Goal: Contribute content

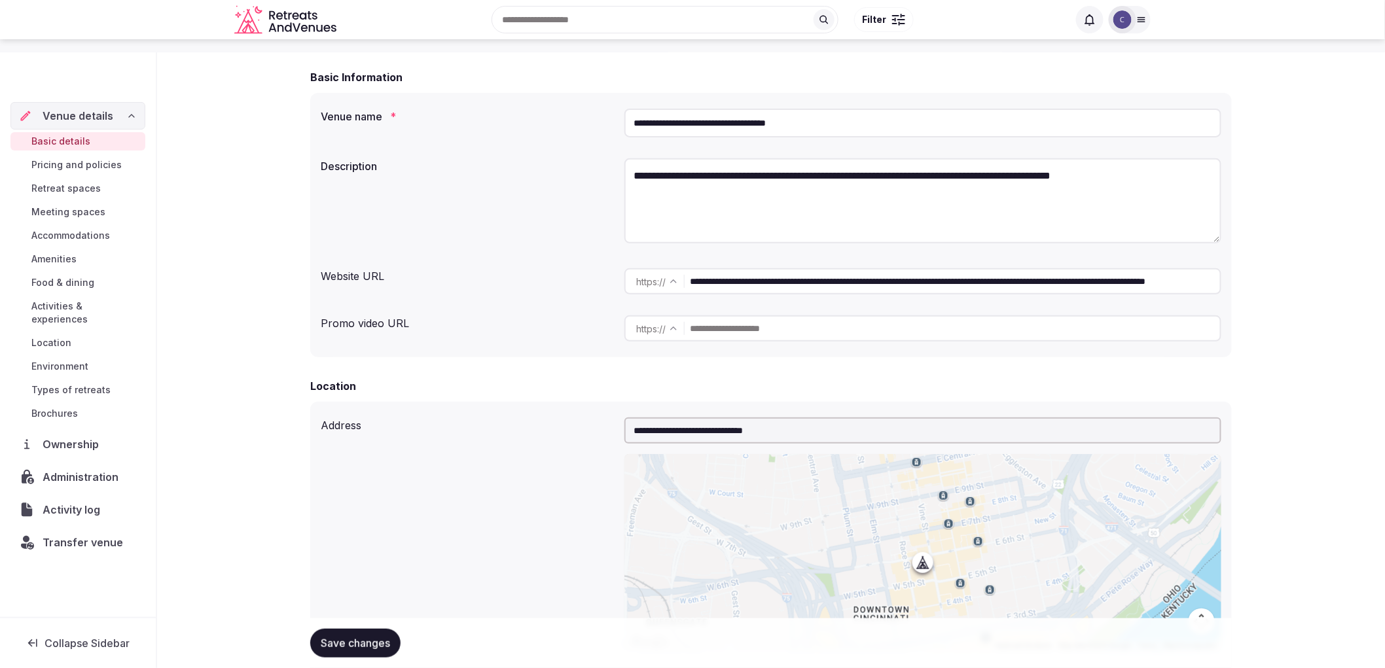
scroll to position [145, 0]
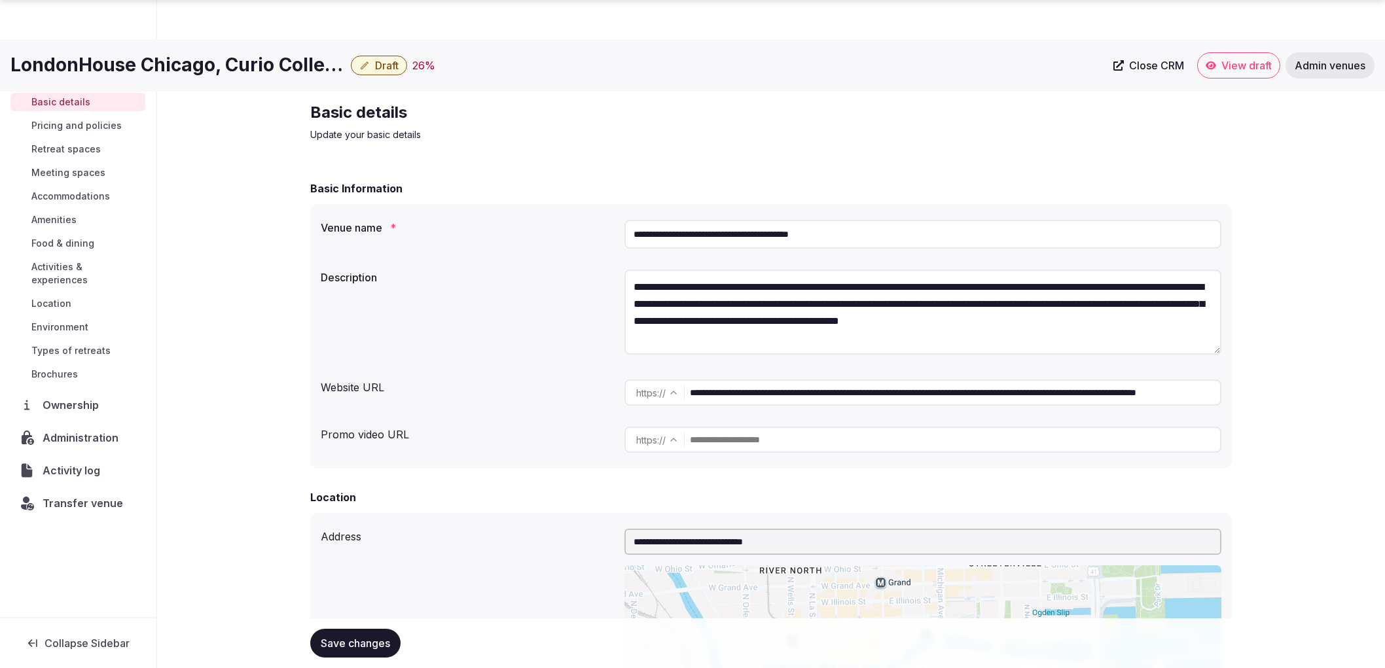
scroll to position [3036, 0]
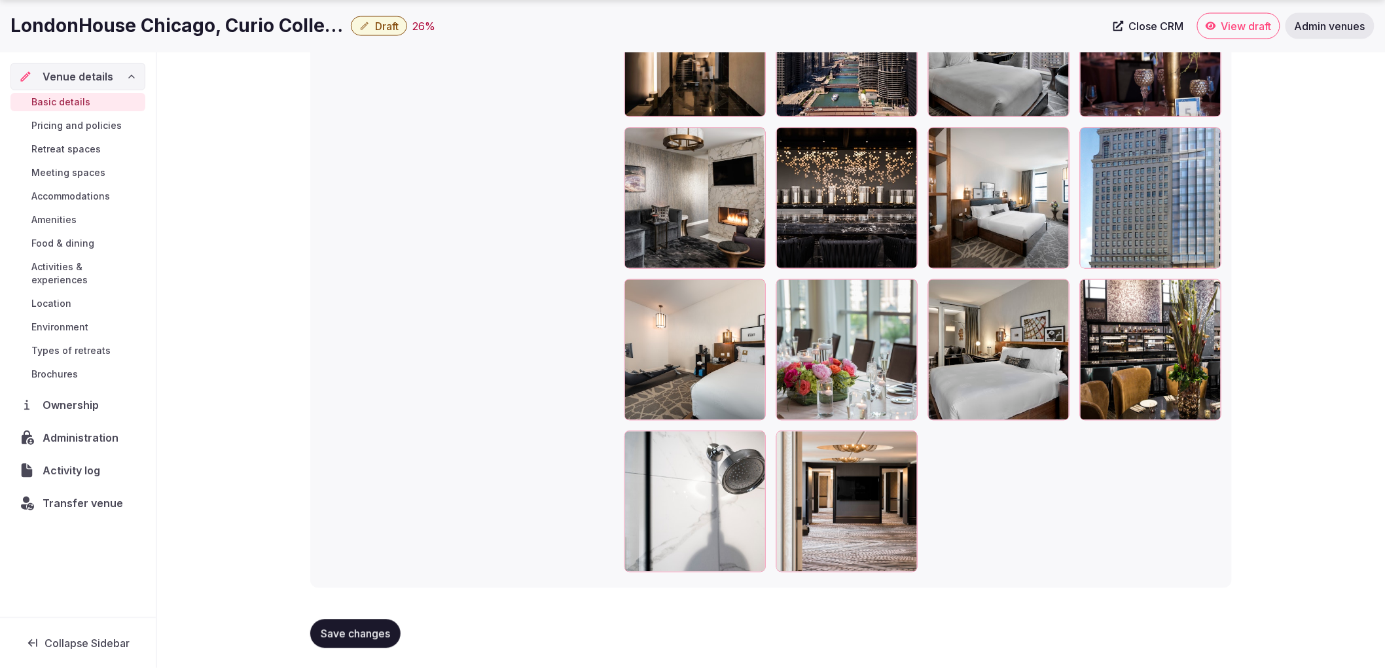
click at [92, 193] on span "Accommodations" at bounding box center [70, 196] width 79 height 13
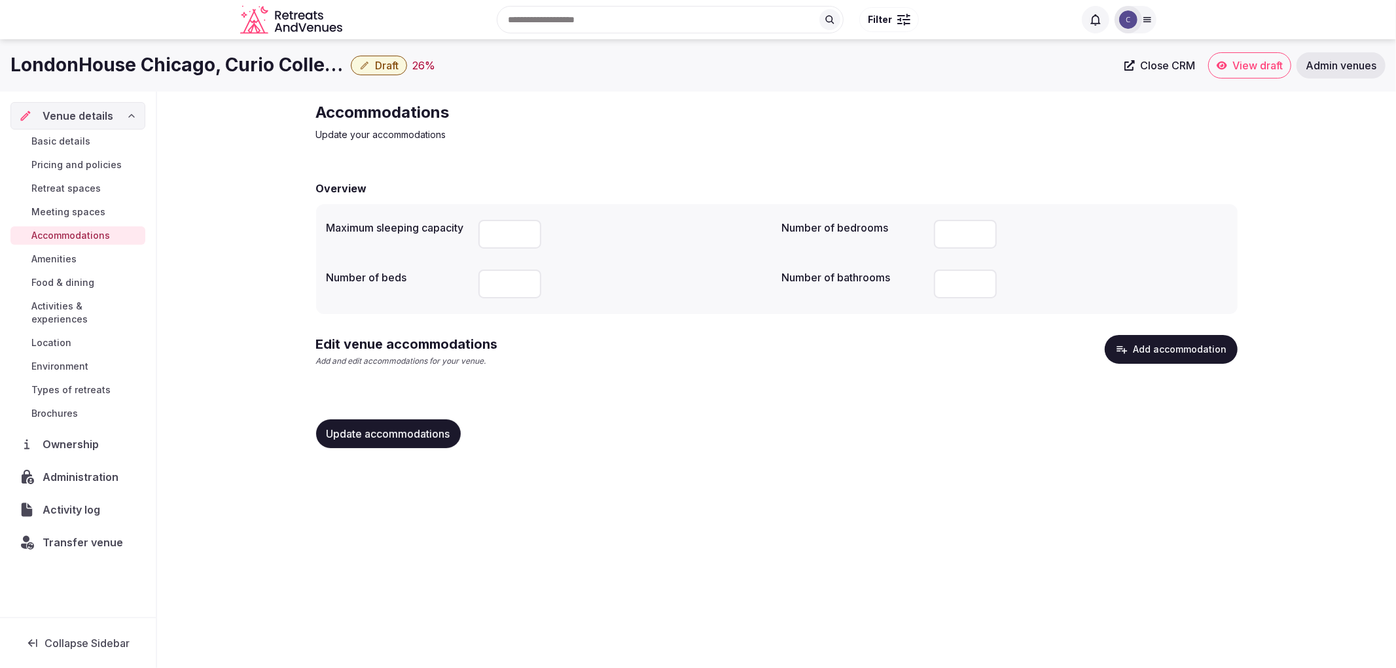
click at [1120, 343] on icon "button" at bounding box center [1121, 349] width 13 height 13
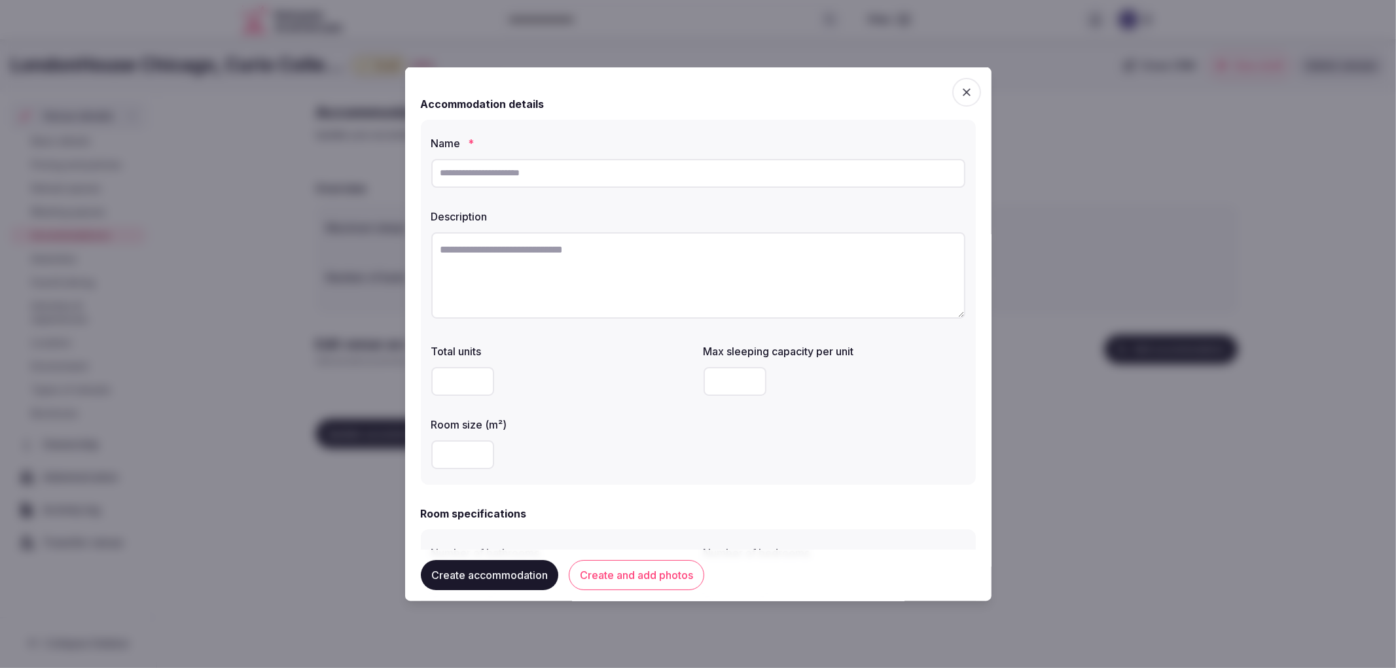
click at [522, 177] on input "text" at bounding box center [698, 172] width 534 height 29
paste input "**********"
type input "**********"
click at [697, 255] on textarea at bounding box center [698, 275] width 534 height 86
click at [660, 251] on textarea at bounding box center [698, 275] width 534 height 86
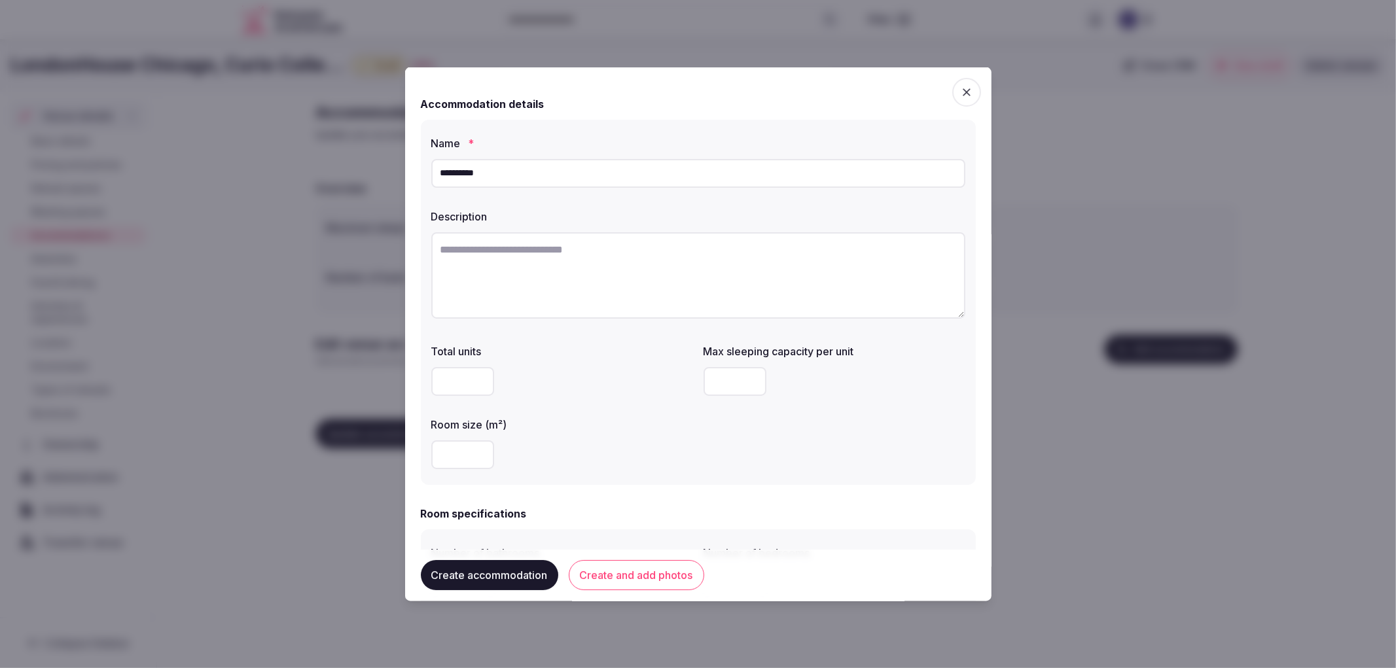
click at [583, 319] on div at bounding box center [698, 277] width 534 height 90
click at [583, 304] on textarea at bounding box center [698, 275] width 534 height 86
click at [569, 272] on textarea at bounding box center [698, 275] width 534 height 86
paste textarea "**********"
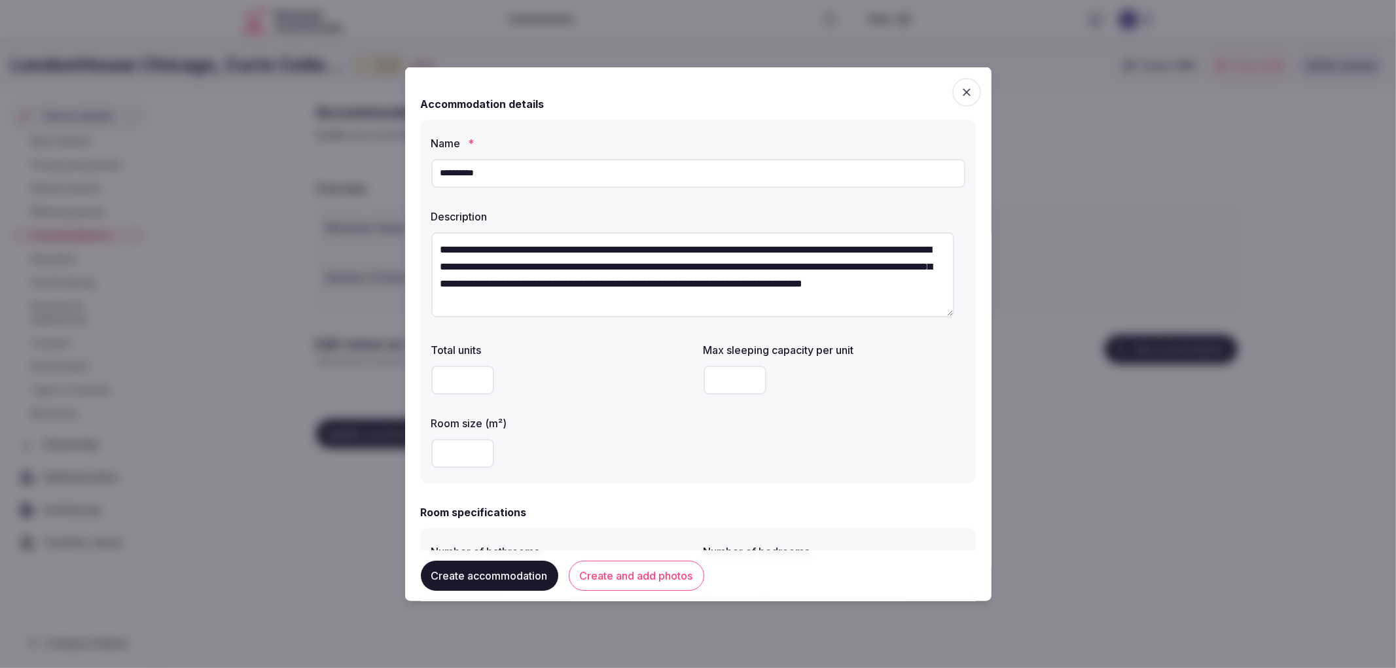
type textarea "**********"
click at [456, 454] on input "number" at bounding box center [462, 453] width 63 height 29
type input "**"
click at [721, 381] on input "number" at bounding box center [735, 379] width 63 height 29
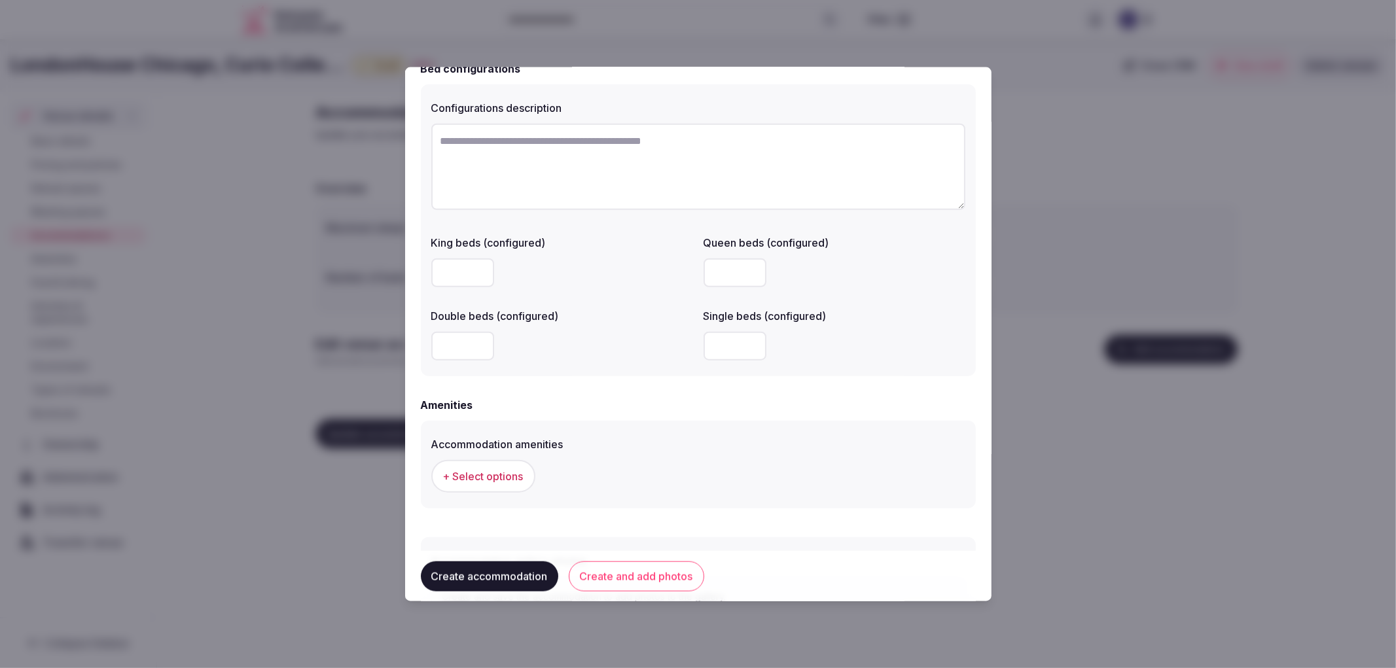
scroll to position [1018, 0]
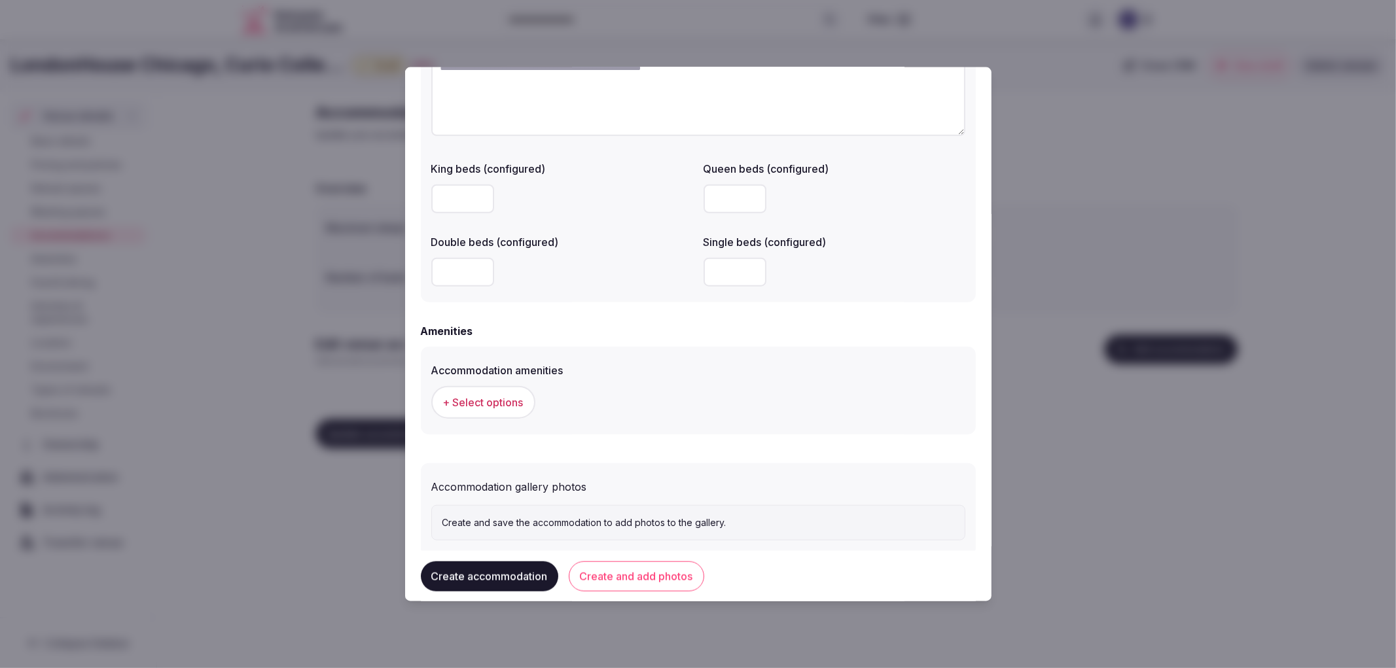
type input "*"
click at [501, 395] on span "+ Select options" at bounding box center [483, 402] width 81 height 14
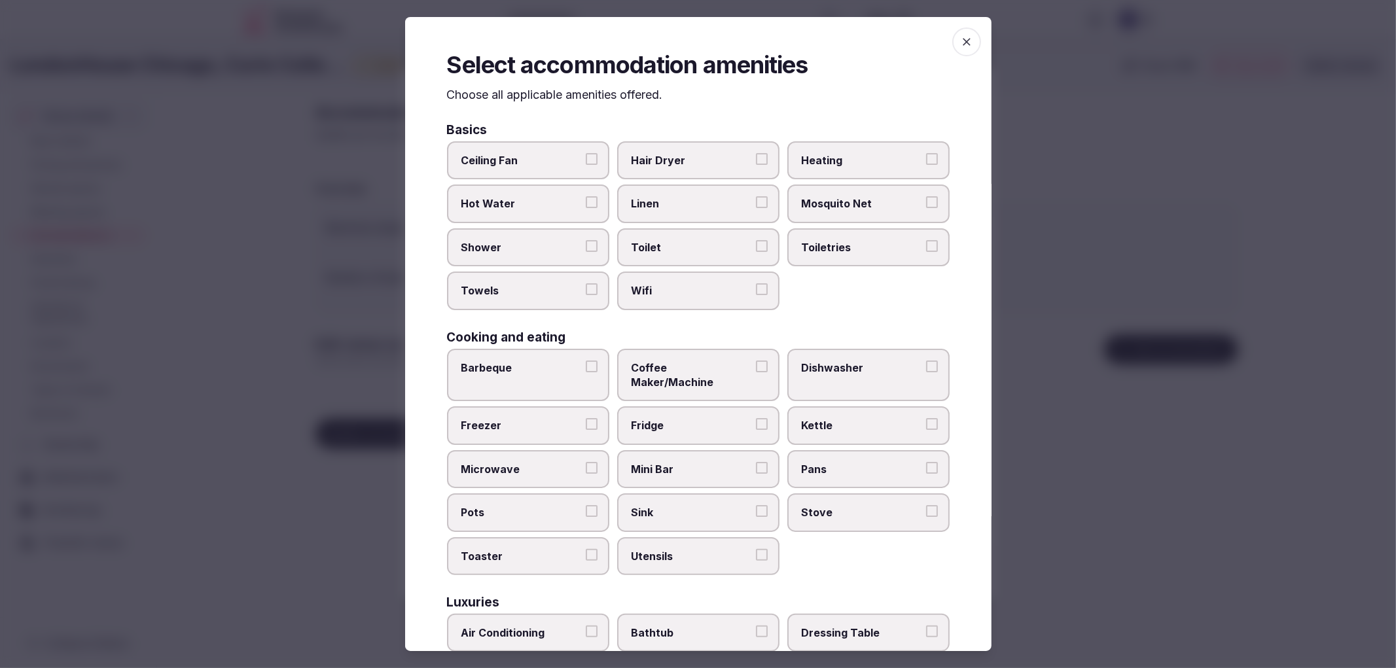
click at [528, 252] on label "Shower" at bounding box center [528, 247] width 162 height 38
click at [586, 252] on button "Shower" at bounding box center [592, 246] width 12 height 12
click at [545, 289] on span "Towels" at bounding box center [521, 290] width 120 height 14
click at [586, 289] on button "Towels" at bounding box center [592, 289] width 12 height 12
click at [661, 241] on span "Toilet" at bounding box center [692, 247] width 120 height 14
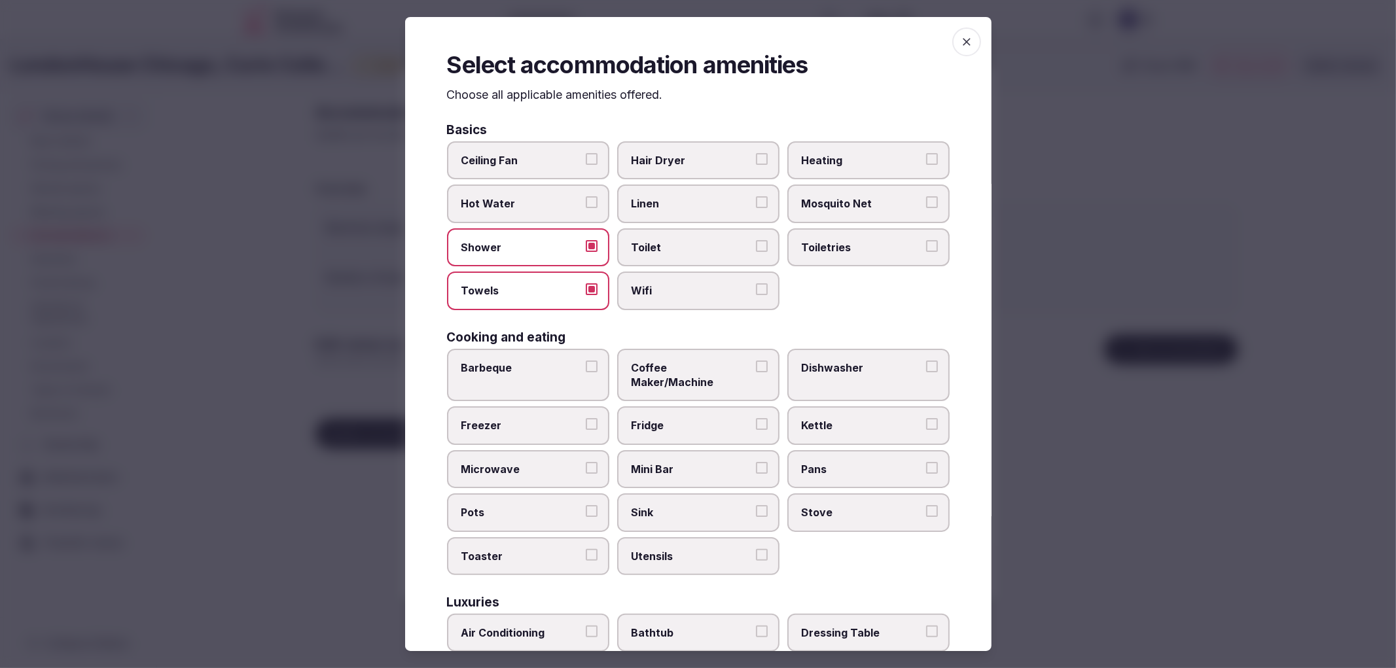
click at [756, 241] on button "Toilet" at bounding box center [762, 246] width 12 height 12
click at [670, 289] on span "Wifi" at bounding box center [692, 290] width 120 height 14
click at [756, 289] on button "Wifi" at bounding box center [762, 289] width 12 height 12
click at [787, 239] on label "Toiletries" at bounding box center [868, 247] width 162 height 38
click at [926, 240] on button "Toiletries" at bounding box center [932, 246] width 12 height 12
